Goal: Check status: Check status

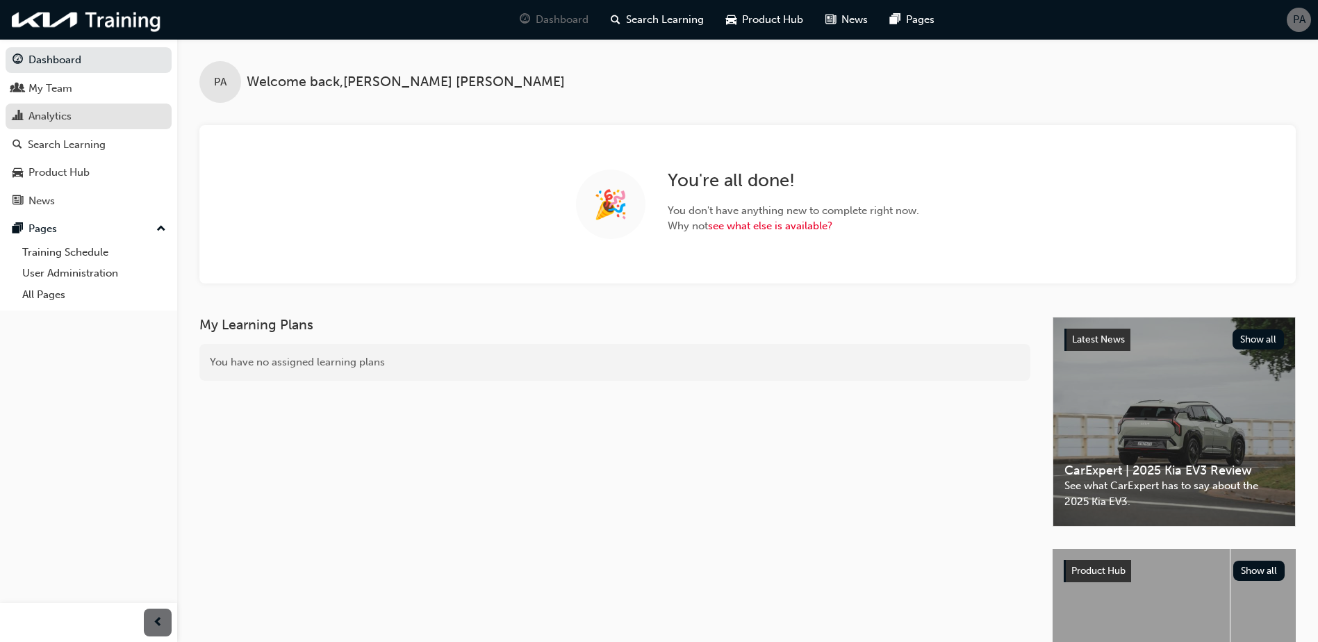
click at [67, 122] on div "Analytics" at bounding box center [49, 116] width 43 height 16
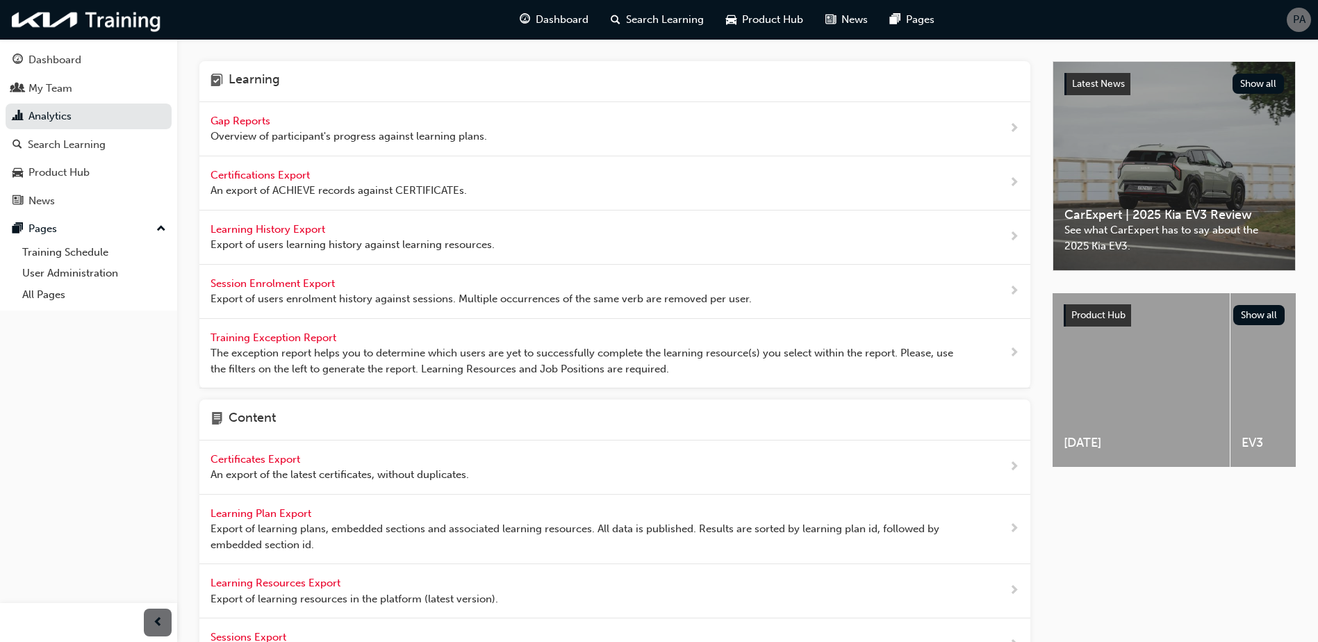
click at [256, 123] on span "Gap Reports" at bounding box center [242, 121] width 63 height 13
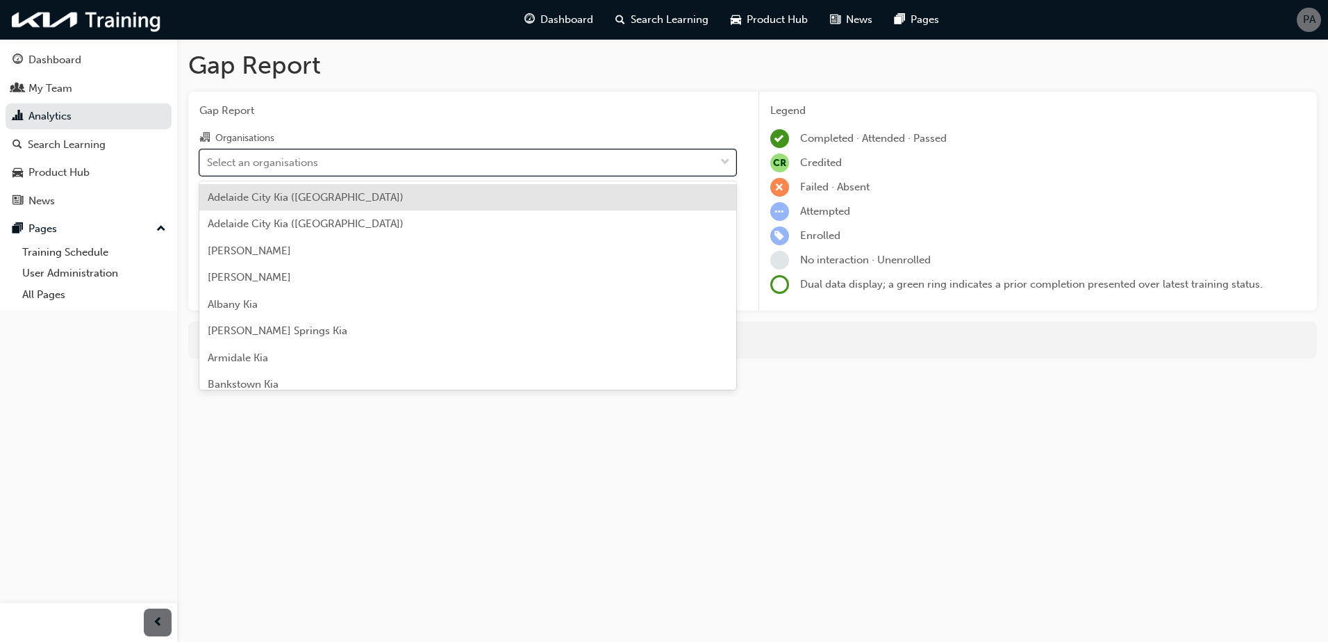
click at [286, 162] on div "Select an organisations" at bounding box center [262, 162] width 111 height 16
click at [208, 162] on input "Organisations option [GEOGRAPHIC_DATA] ([GEOGRAPHIC_DATA]) focused, 1 of 156. 1…" at bounding box center [207, 162] width 1 height 12
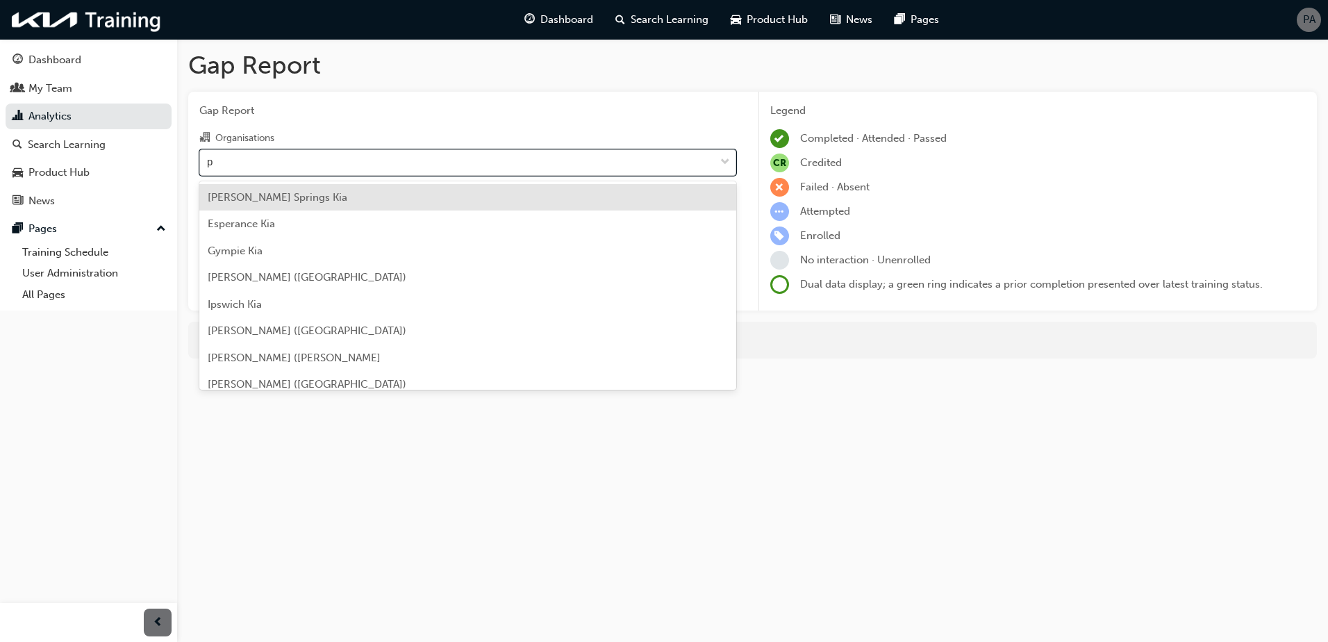
type input "po"
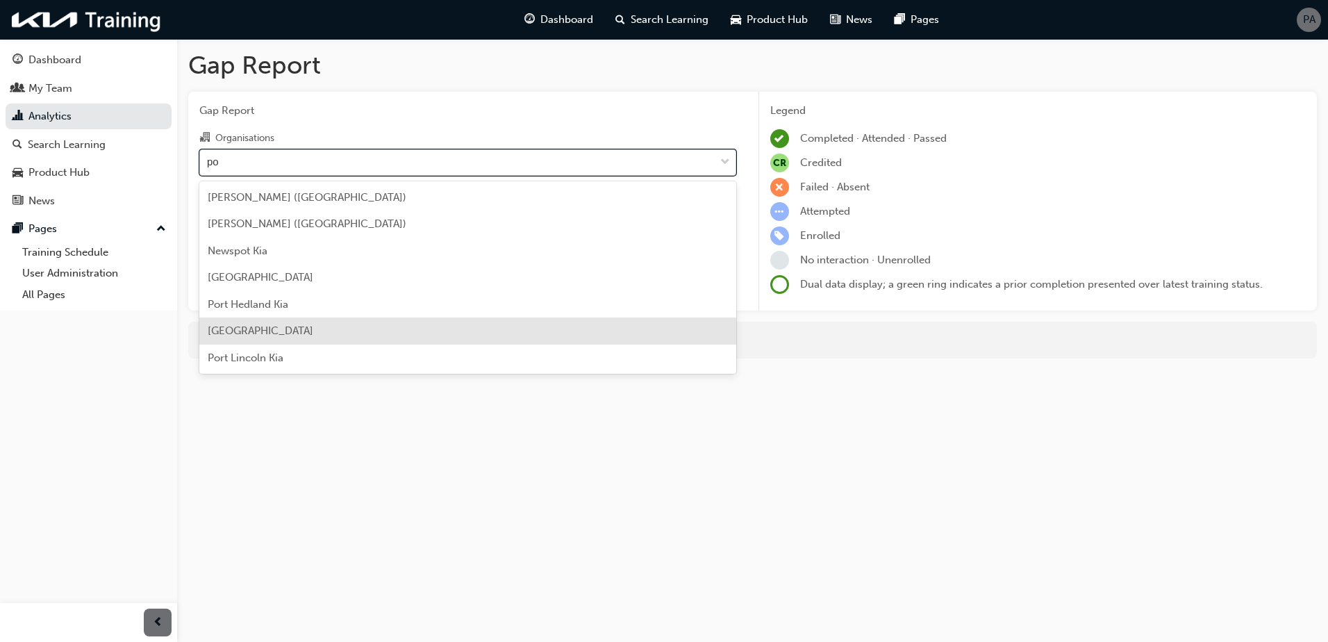
click at [277, 327] on div "[GEOGRAPHIC_DATA]" at bounding box center [467, 331] width 537 height 27
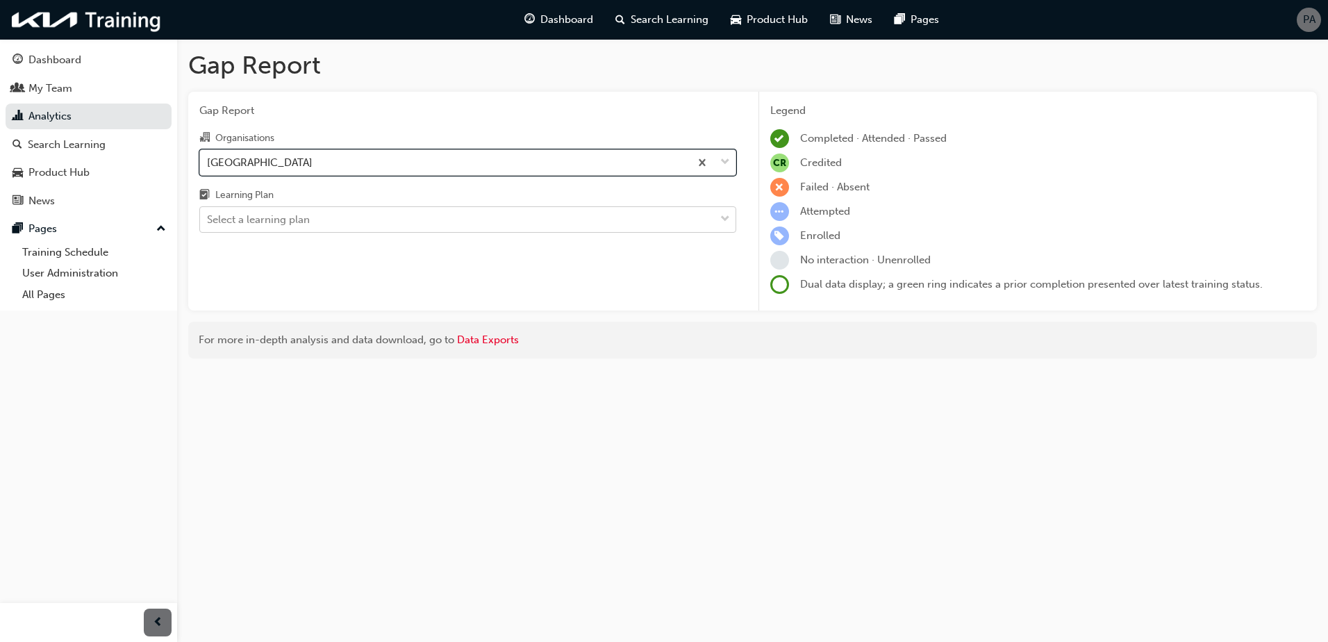
click at [296, 225] on div "Select a learning plan" at bounding box center [258, 220] width 103 height 16
click at [208, 225] on input "Learning Plan Select a learning plan" at bounding box center [207, 219] width 1 height 12
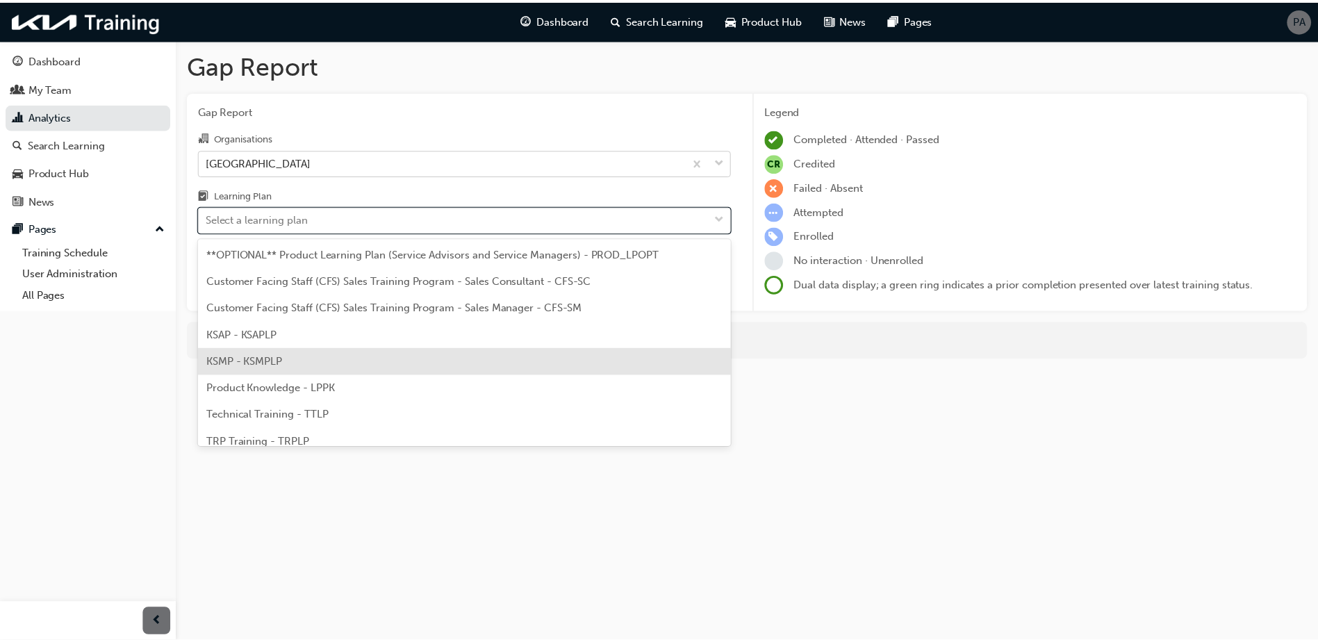
scroll to position [38, 0]
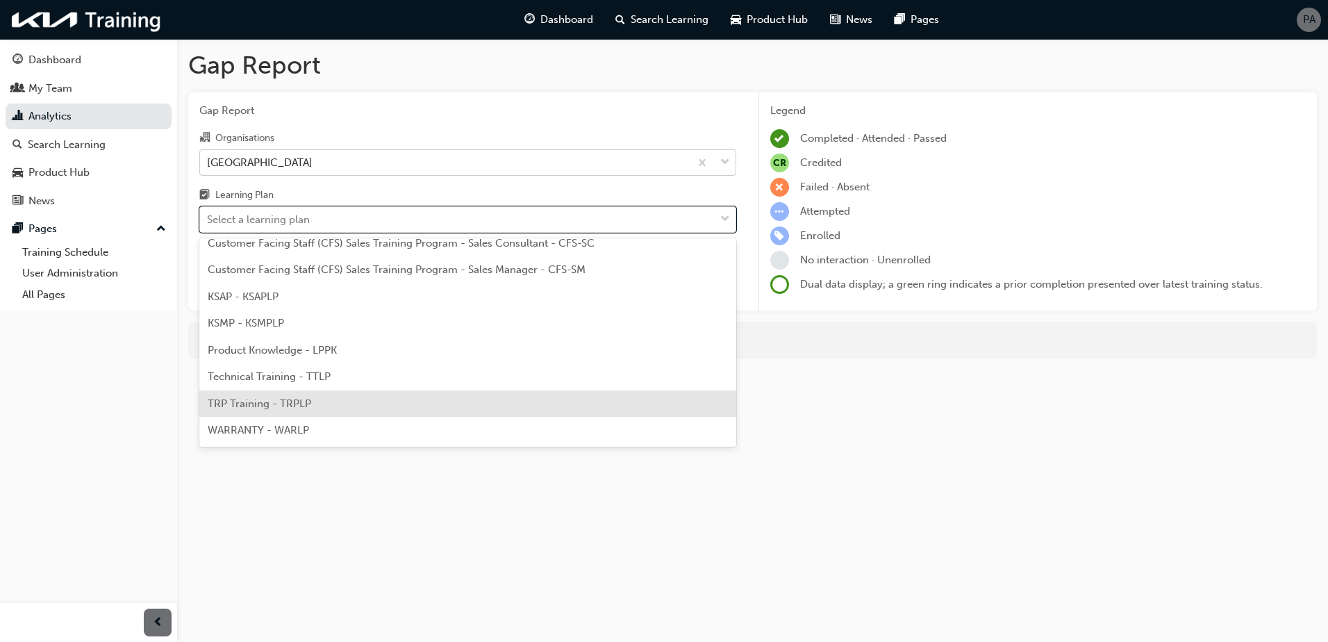
click at [320, 395] on div "TRP Training - TRPLP" at bounding box center [467, 403] width 537 height 27
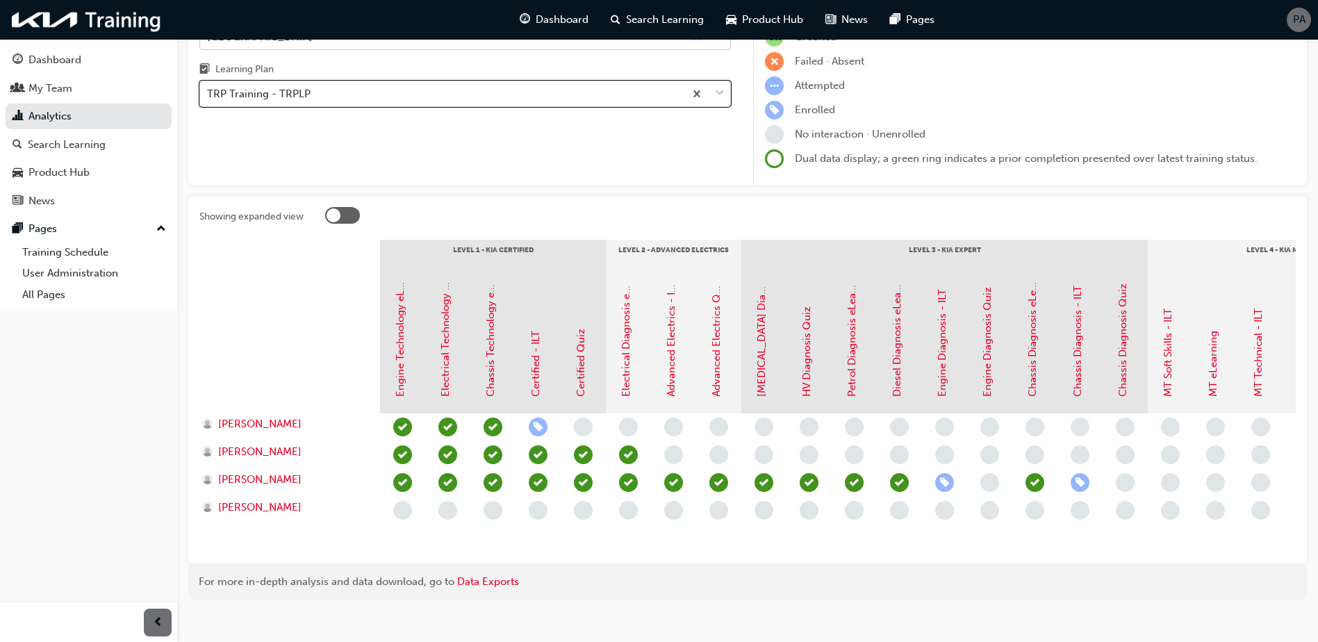
scroll to position [139, 0]
